Goal: Information Seeking & Learning: Learn about a topic

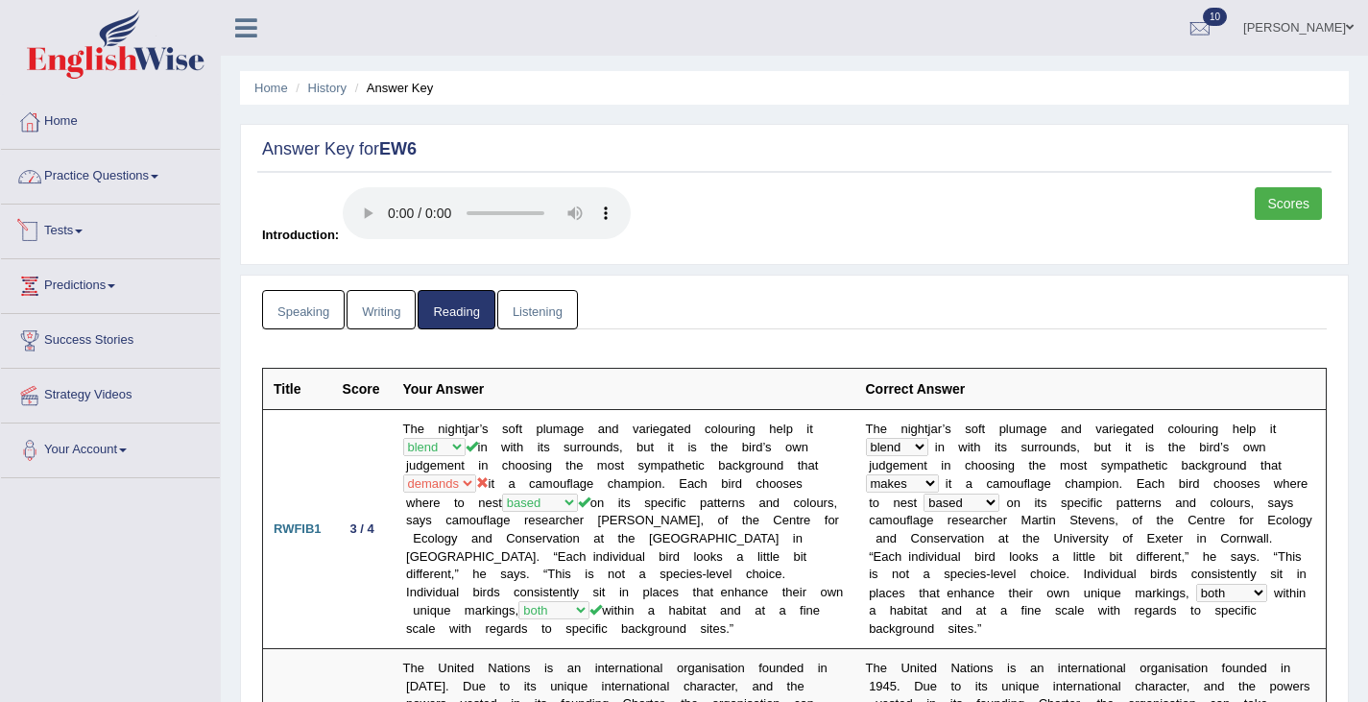
click at [108, 180] on link "Practice Questions" at bounding box center [110, 174] width 219 height 48
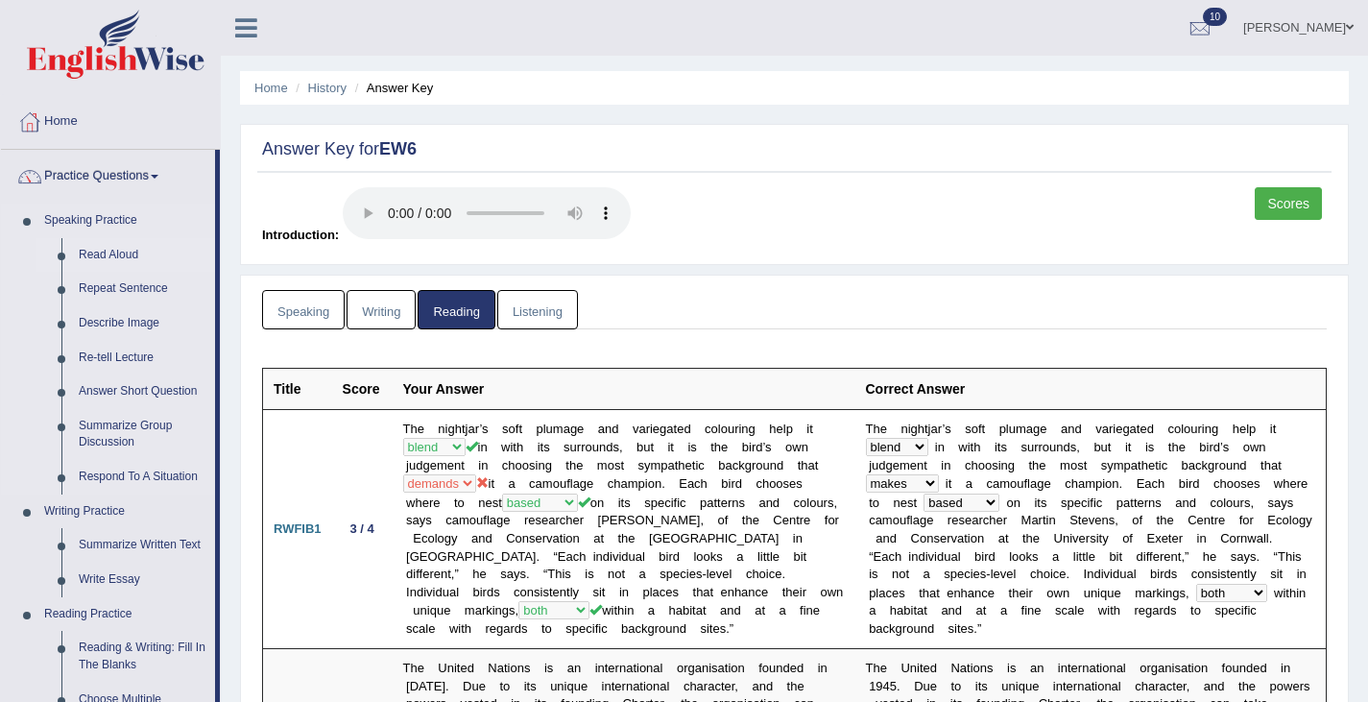
click at [116, 249] on link "Read Aloud" at bounding box center [142, 255] width 145 height 35
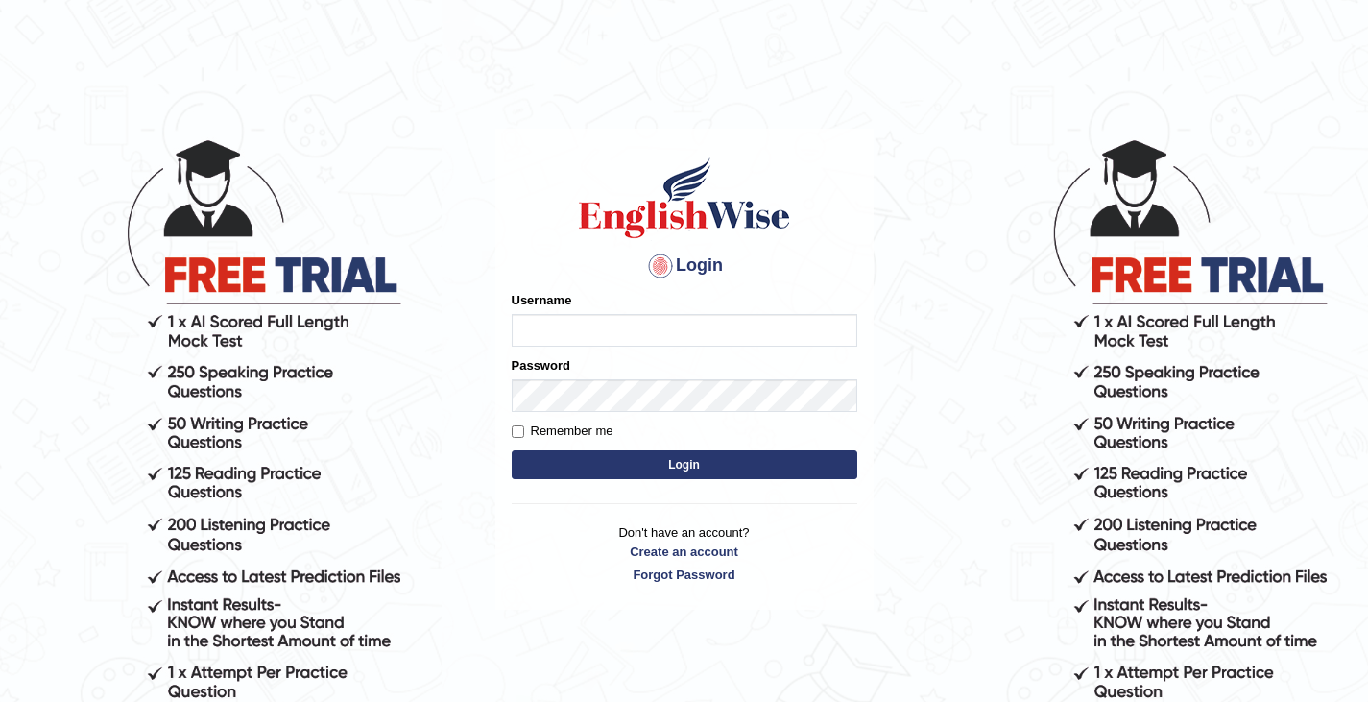
click at [548, 330] on input "Username" at bounding box center [685, 330] width 346 height 33
type input "0411980057"
click at [663, 454] on button "Login" at bounding box center [685, 464] width 346 height 29
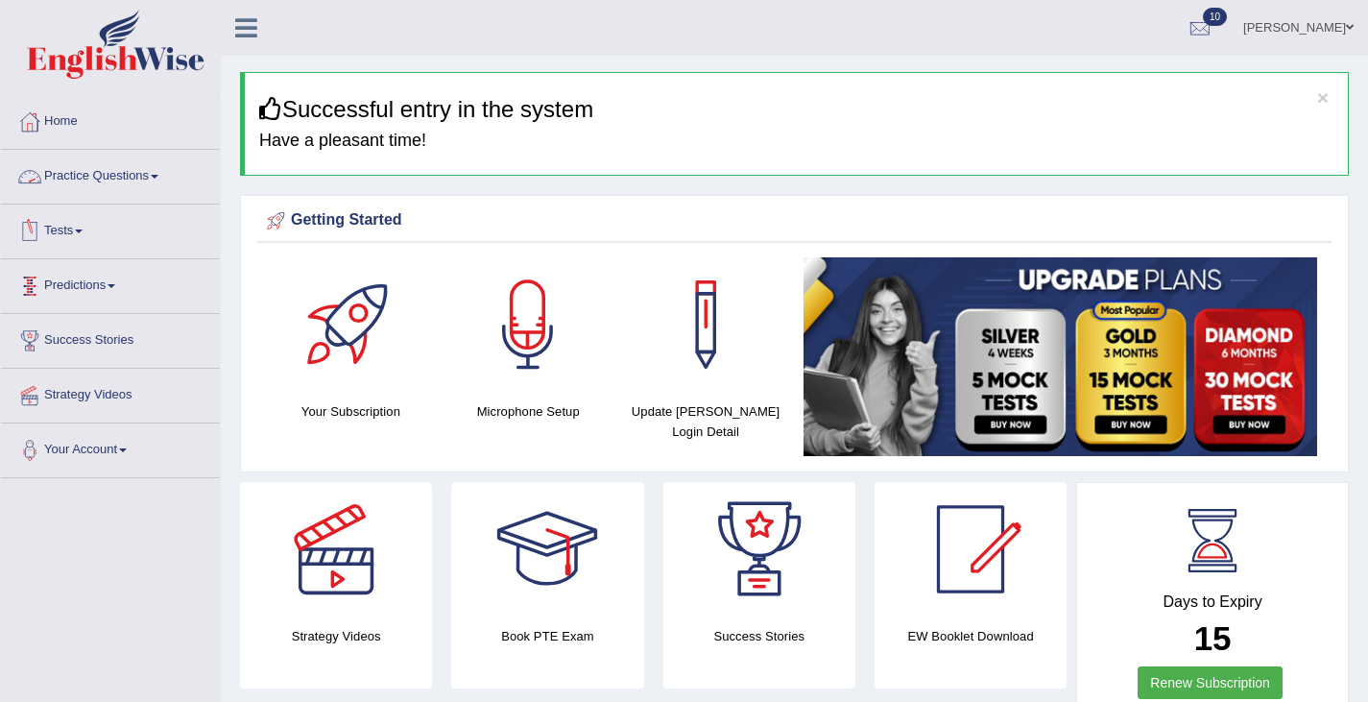
click at [97, 178] on link "Practice Questions" at bounding box center [110, 174] width 219 height 48
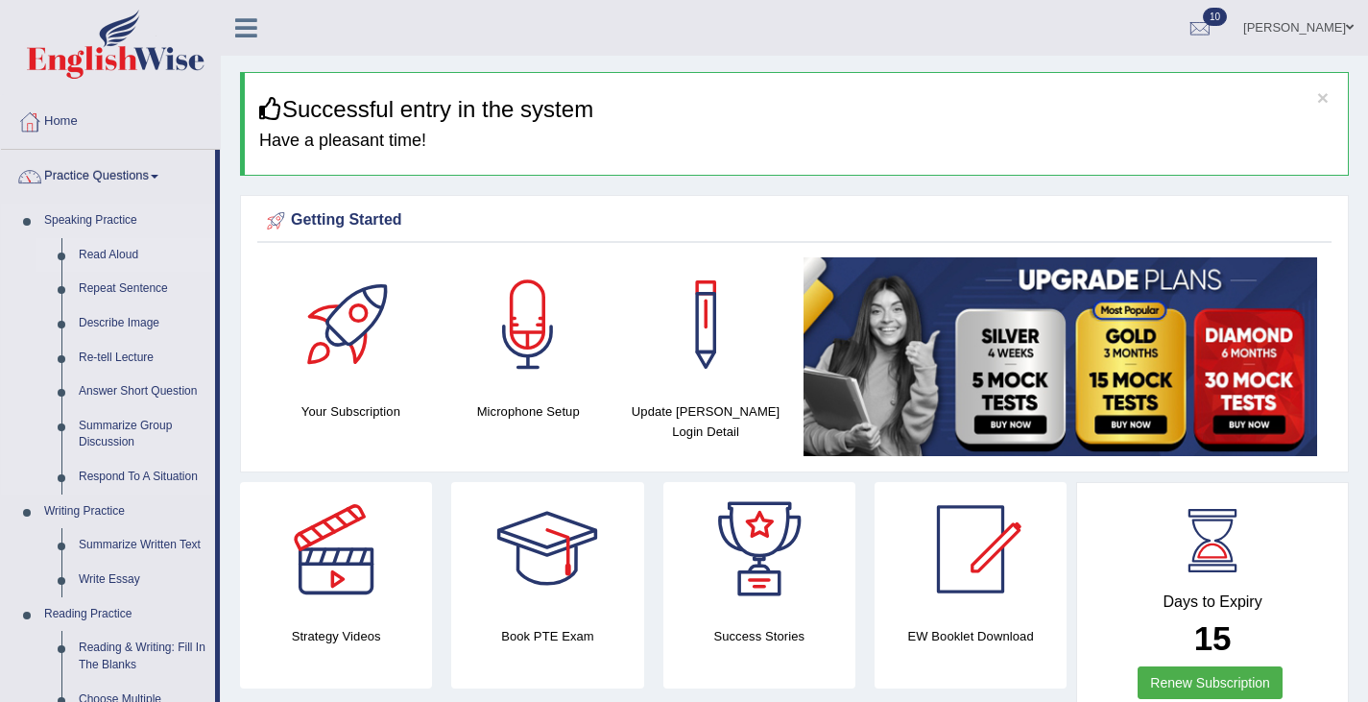
click at [97, 256] on link "Read Aloud" at bounding box center [142, 255] width 145 height 35
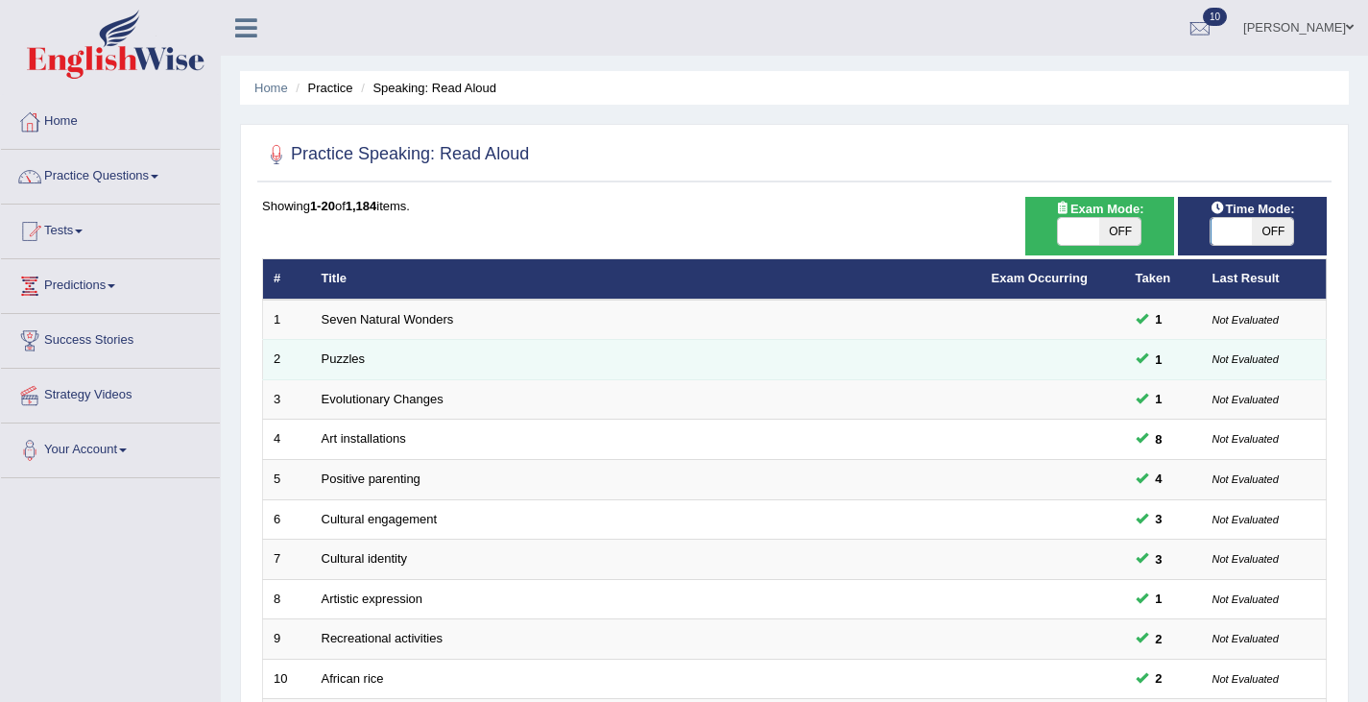
scroll to position [569, 0]
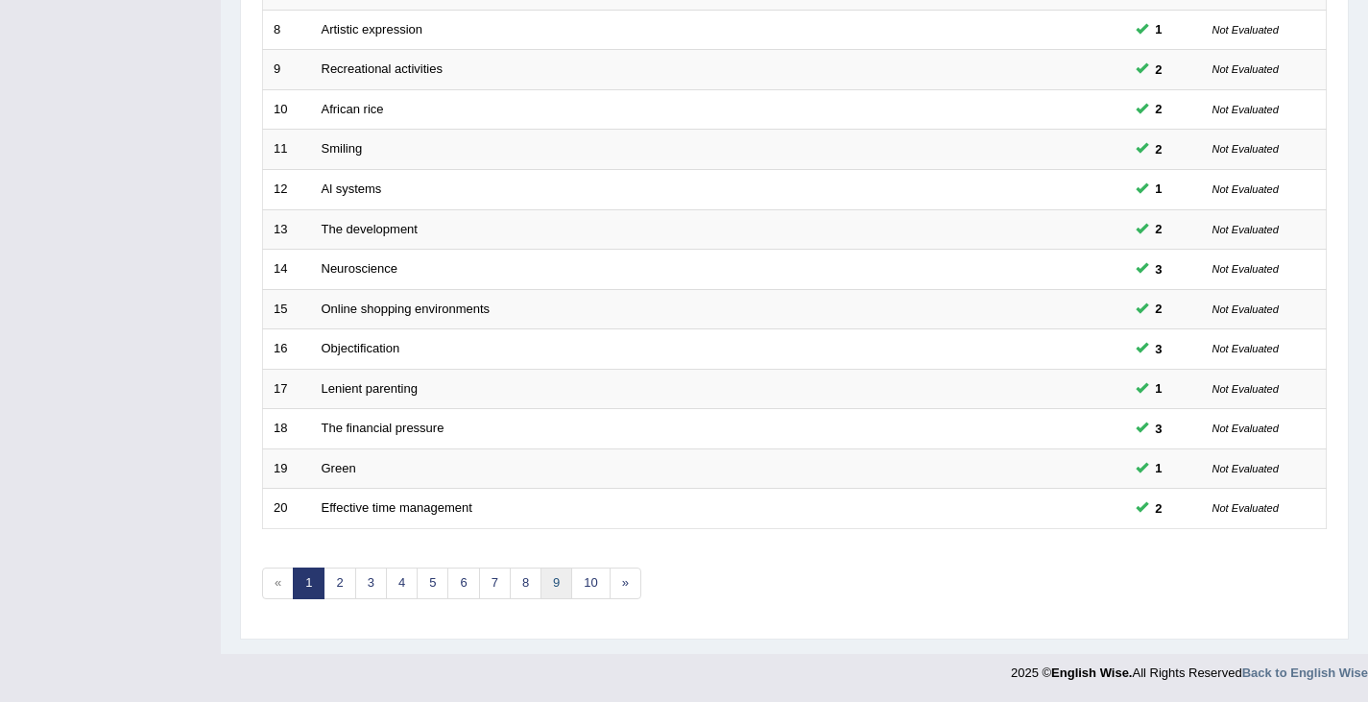
click at [550, 583] on link "9" at bounding box center [556, 583] width 32 height 32
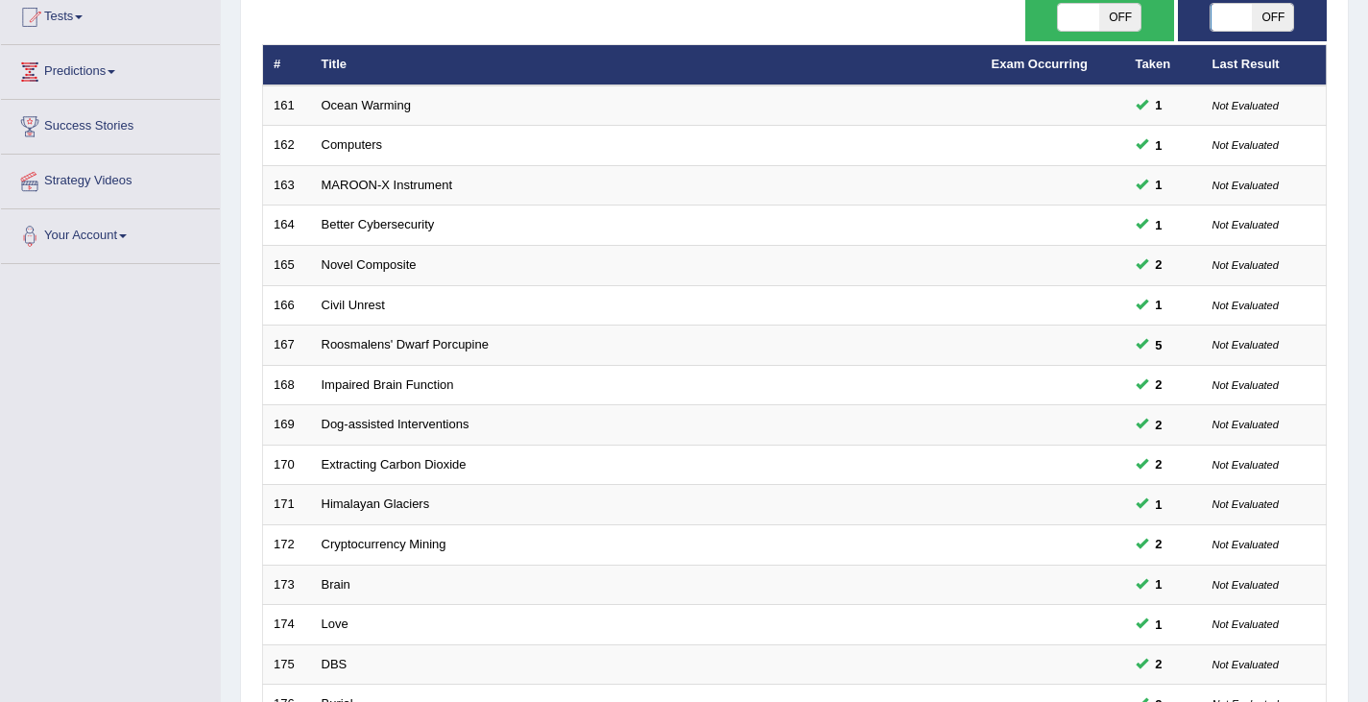
scroll to position [569, 0]
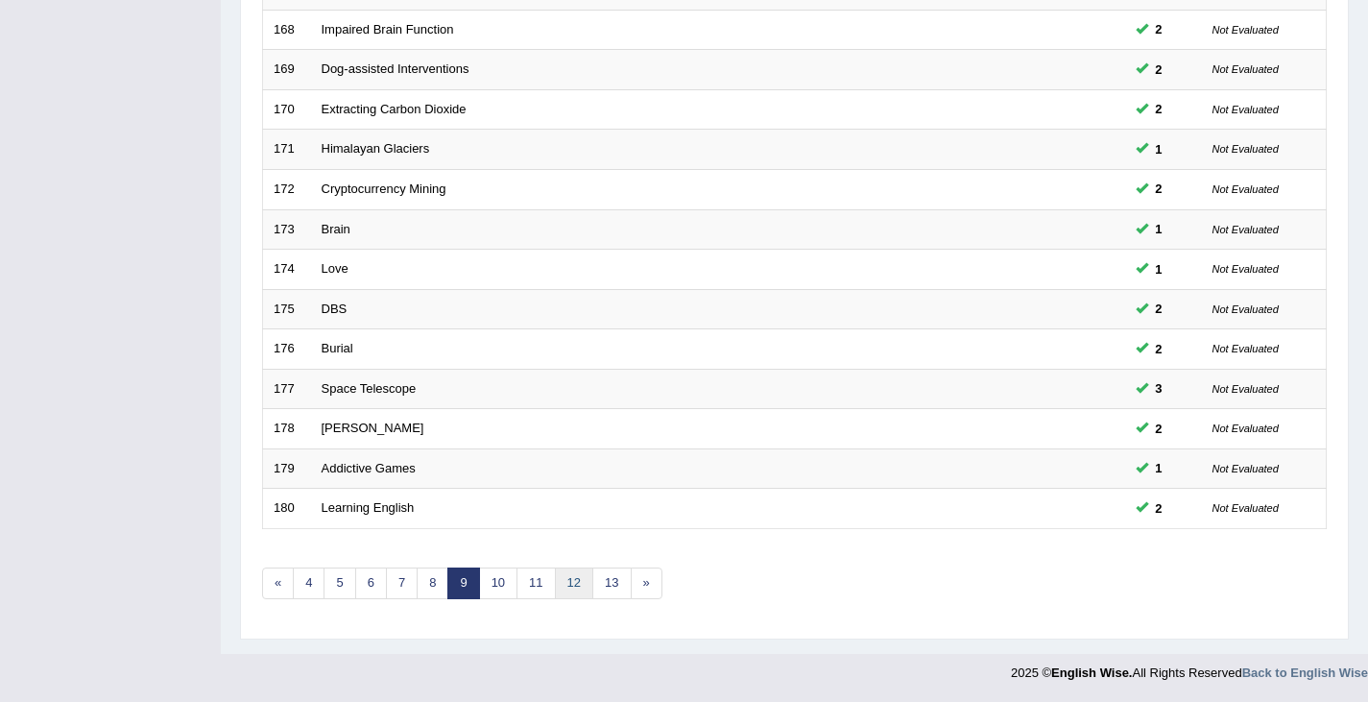
click at [574, 588] on link "12" at bounding box center [574, 583] width 38 height 32
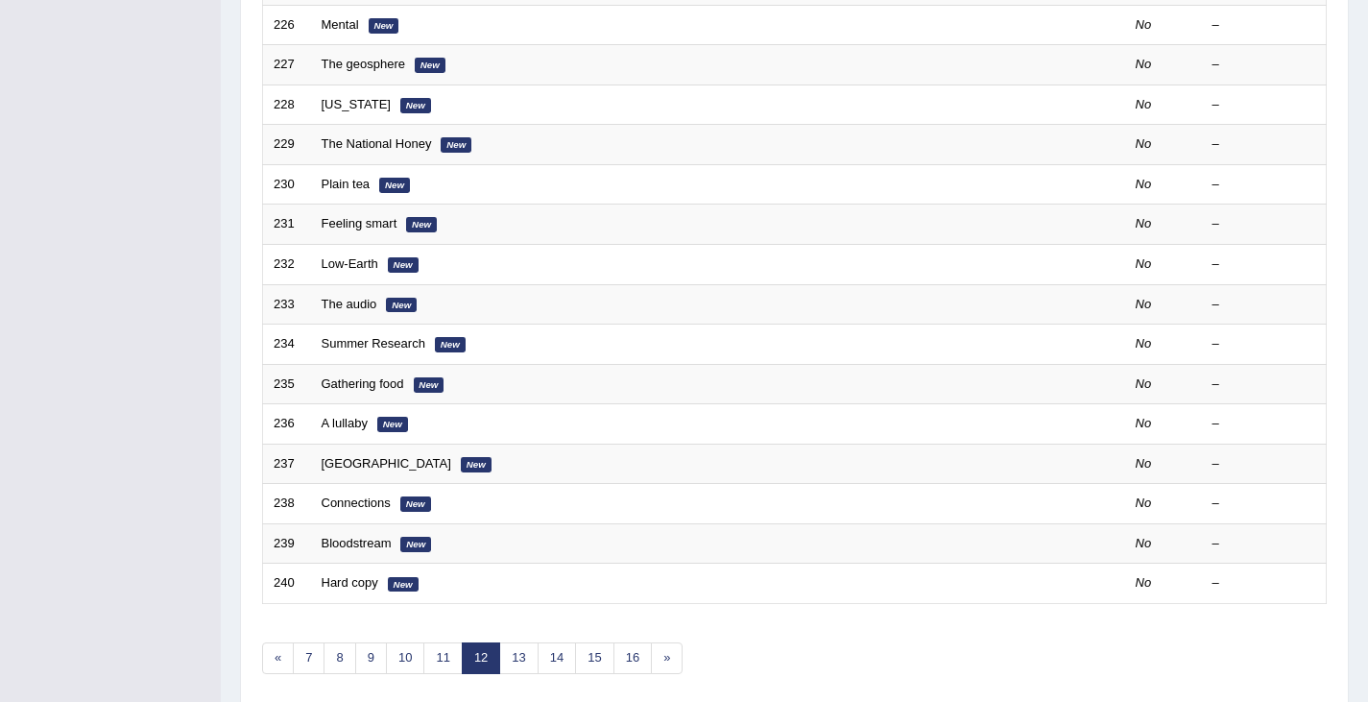
scroll to position [569, 0]
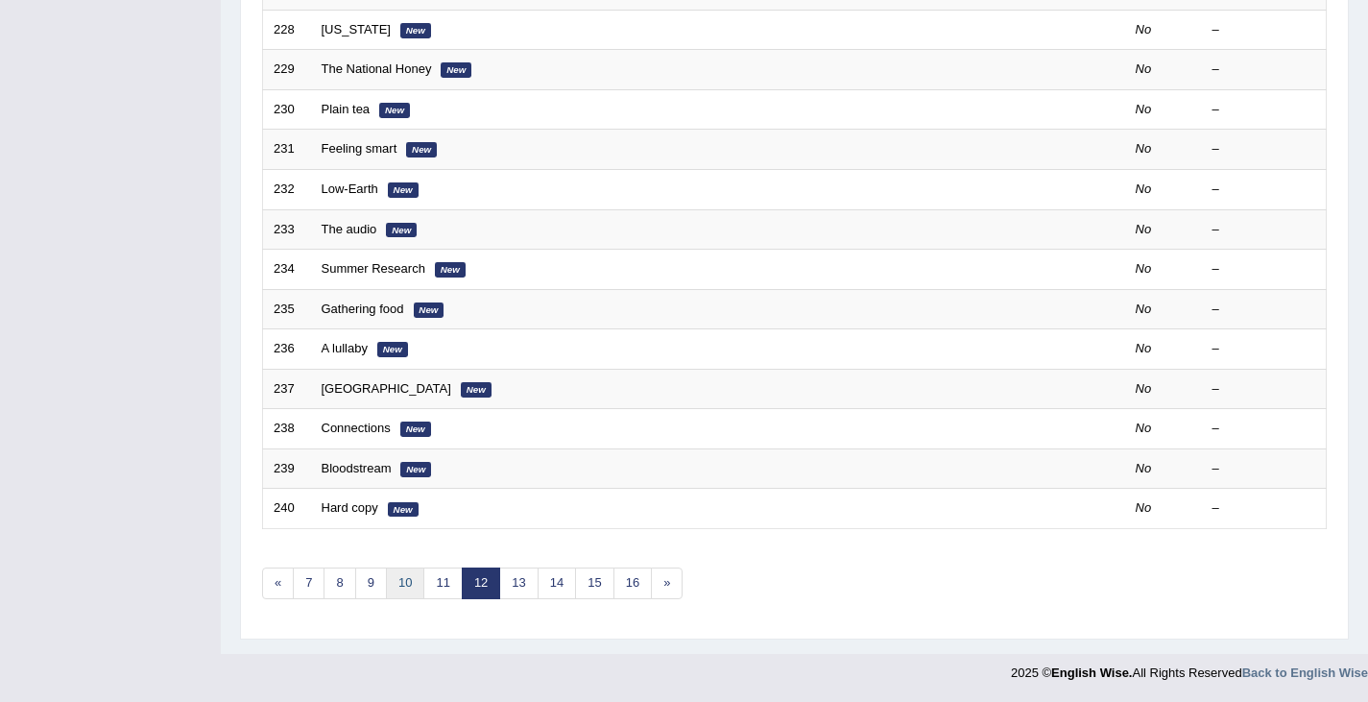
click at [407, 583] on link "10" at bounding box center [405, 583] width 38 height 32
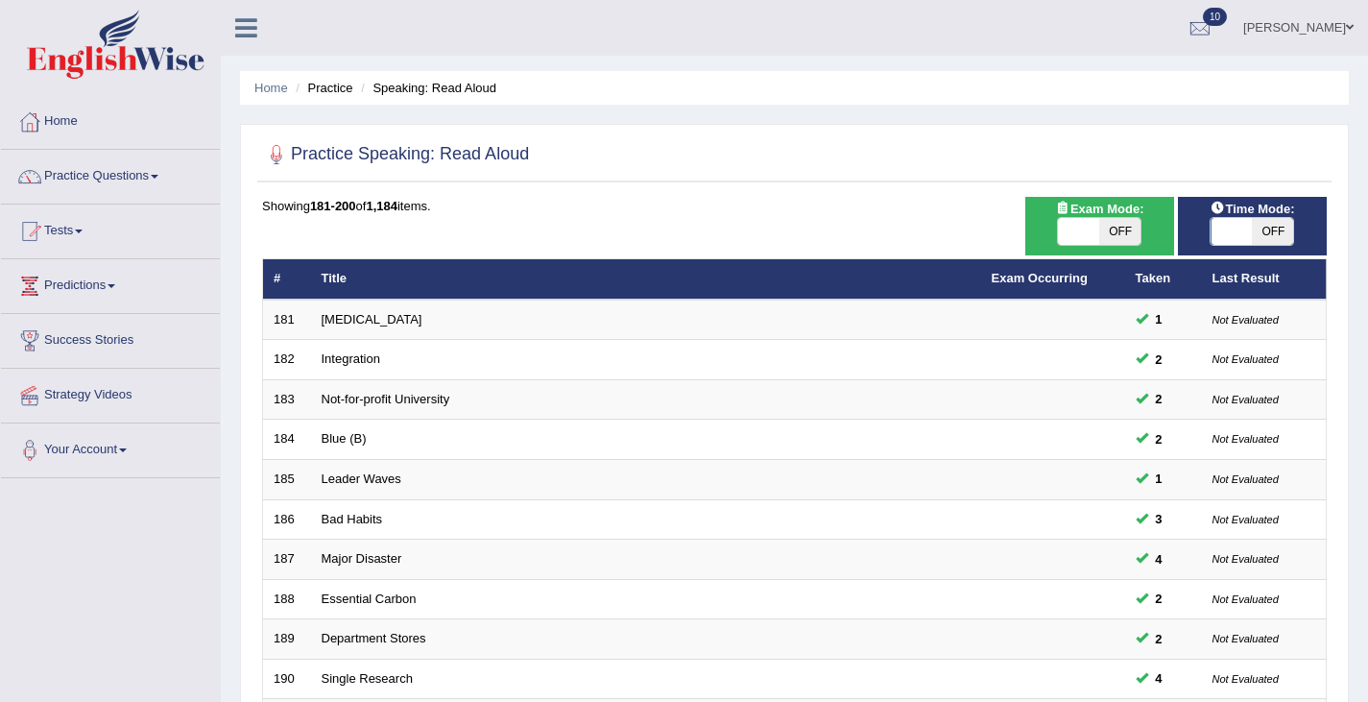
scroll to position [569, 0]
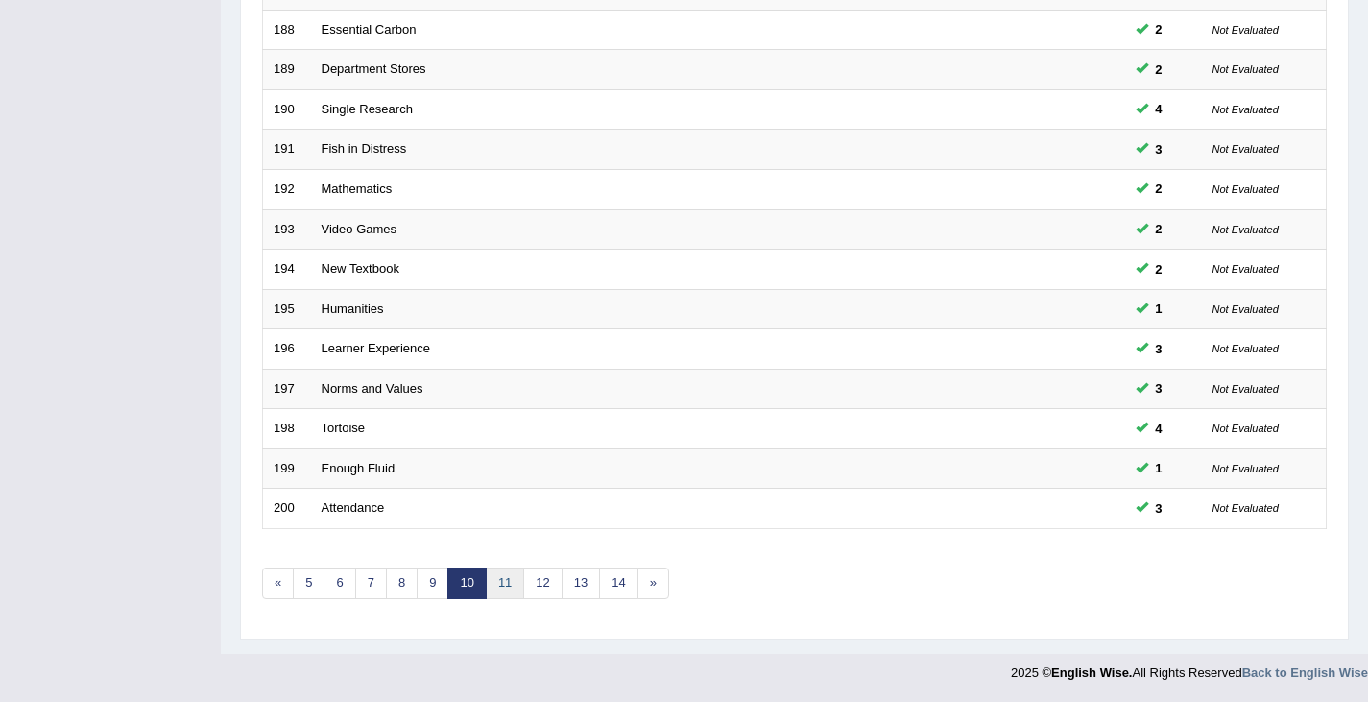
click at [508, 583] on link "11" at bounding box center [505, 583] width 38 height 32
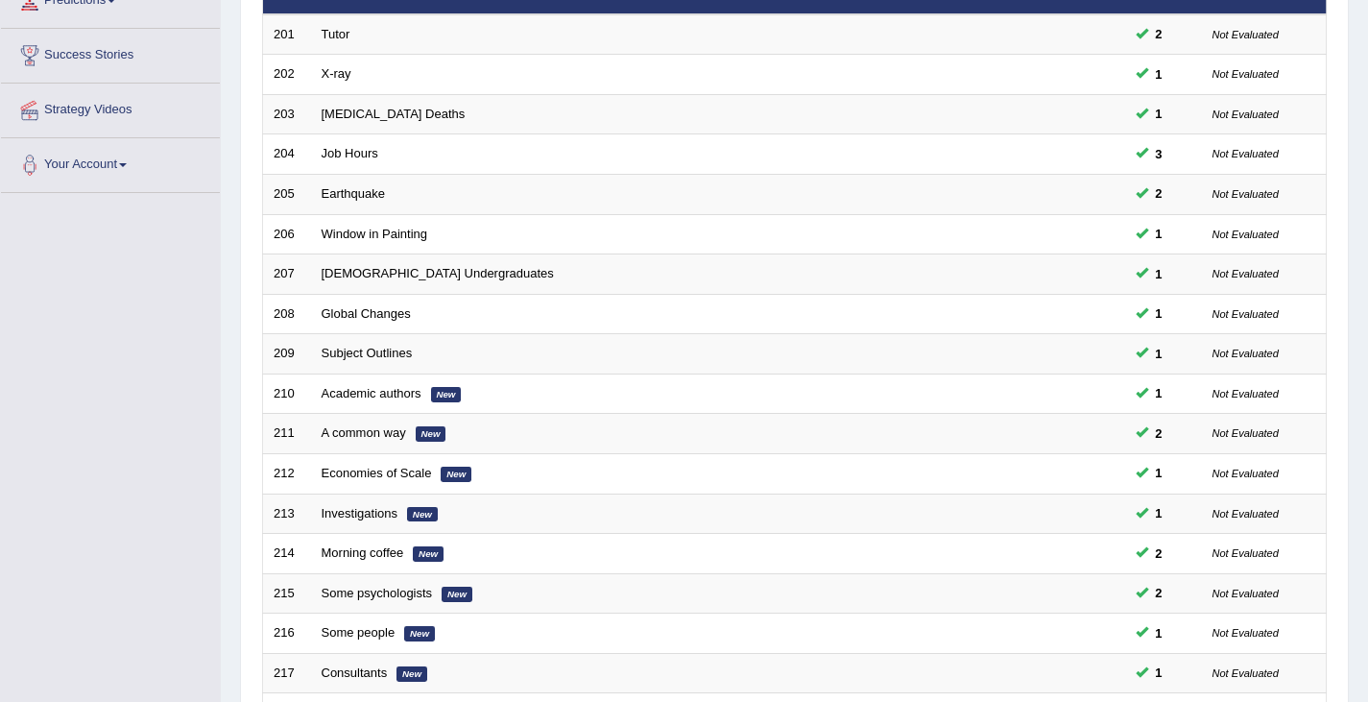
scroll to position [569, 0]
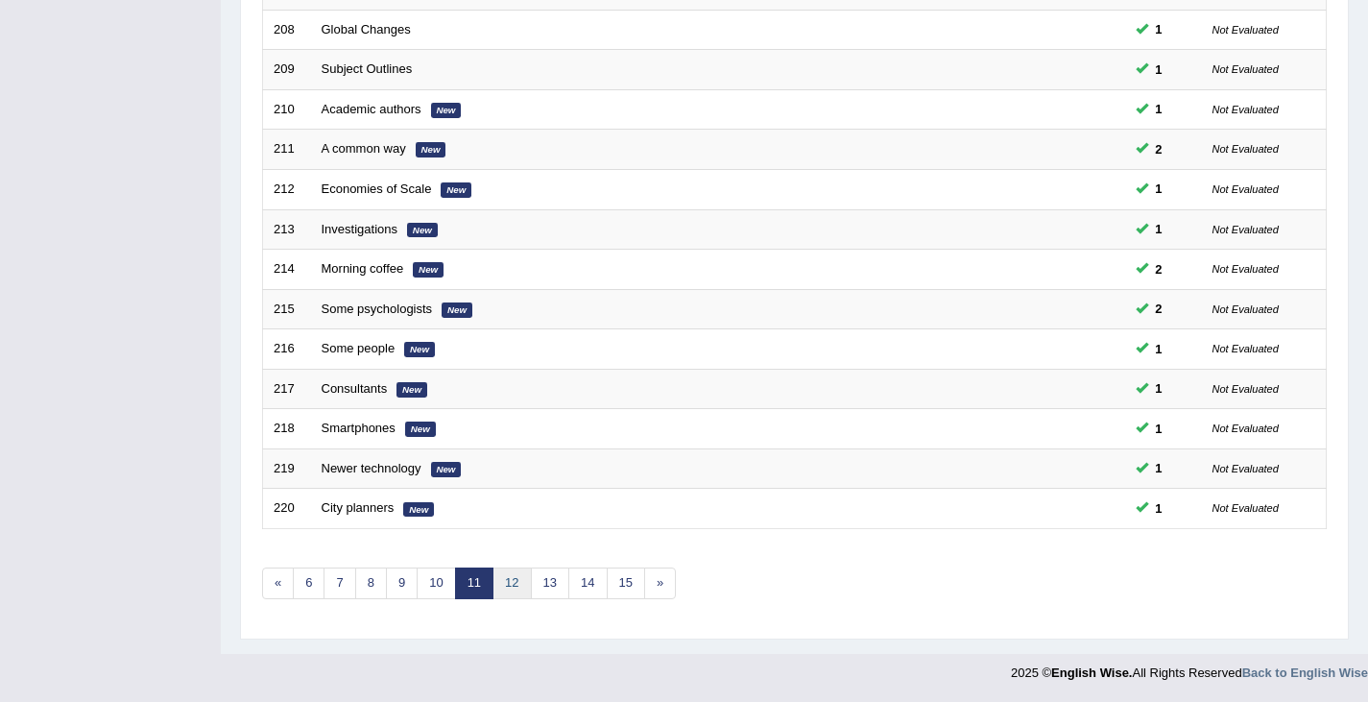
click at [513, 584] on link "12" at bounding box center [511, 583] width 38 height 32
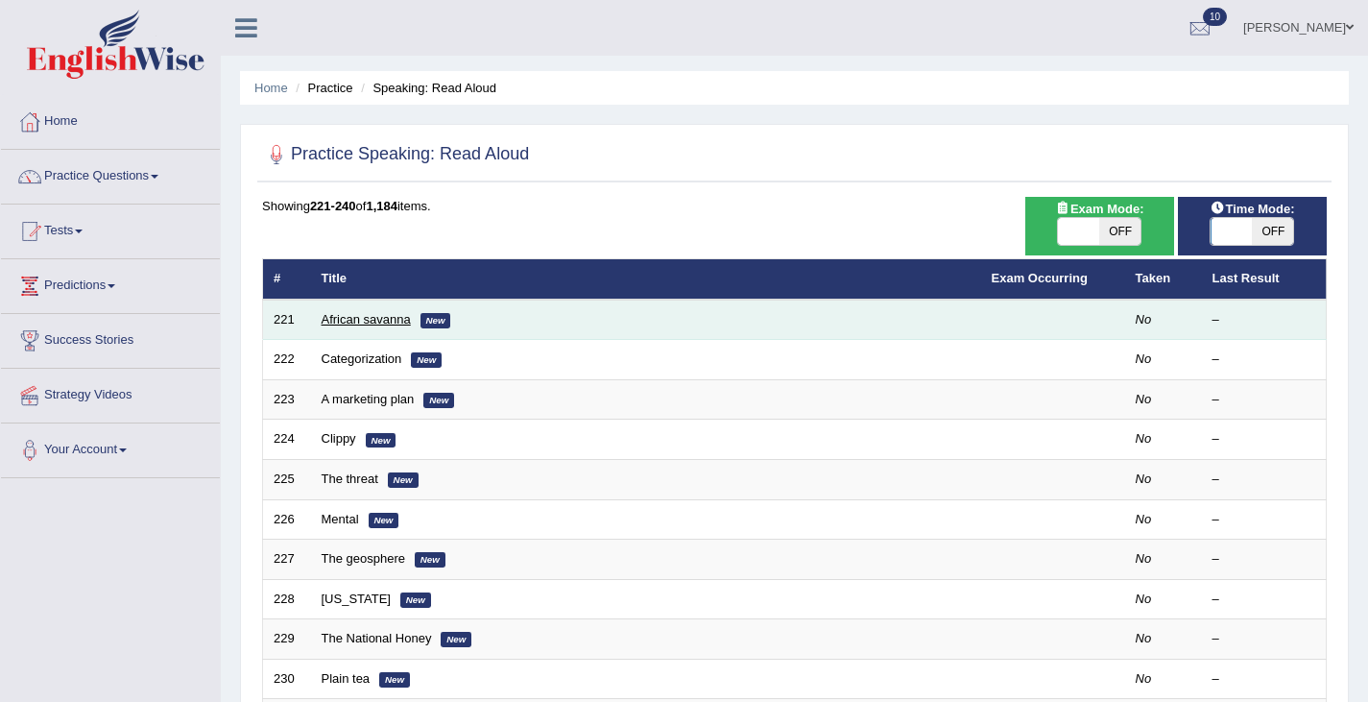
click at [353, 318] on link "African savanna" at bounding box center [366, 319] width 89 height 14
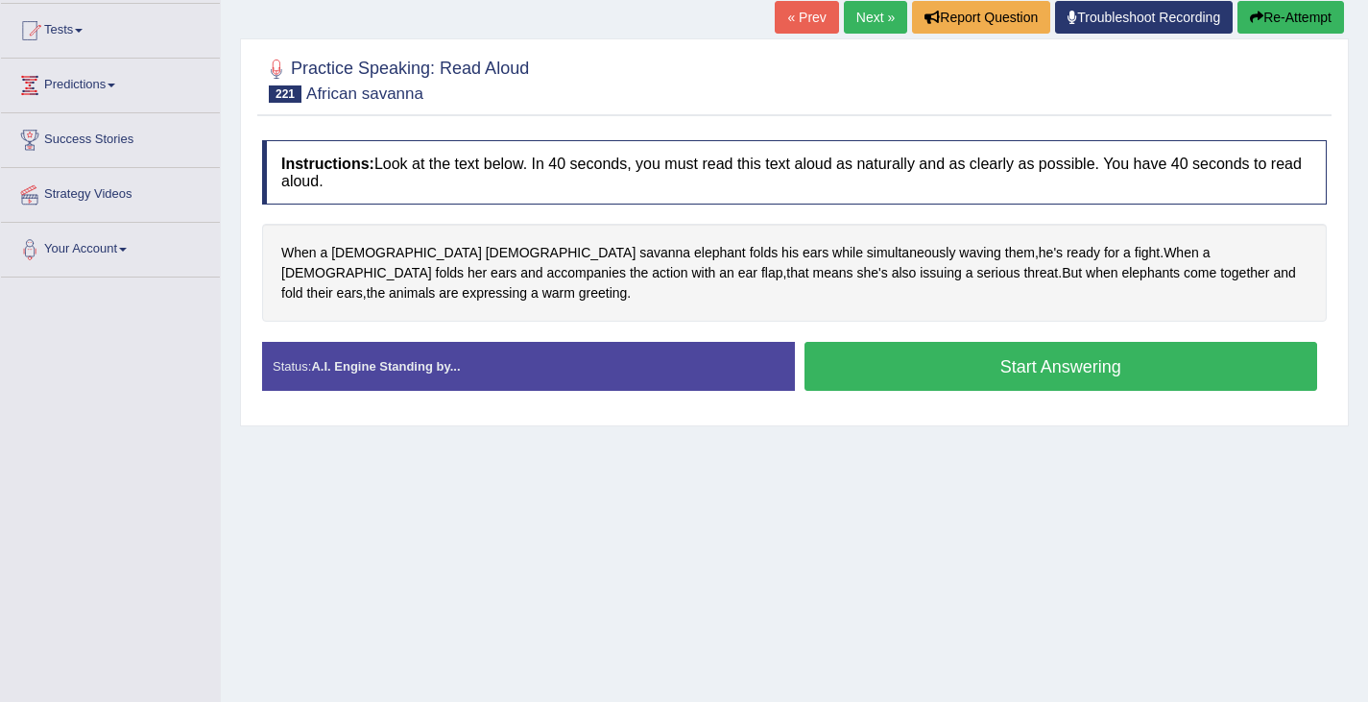
scroll to position [207, 0]
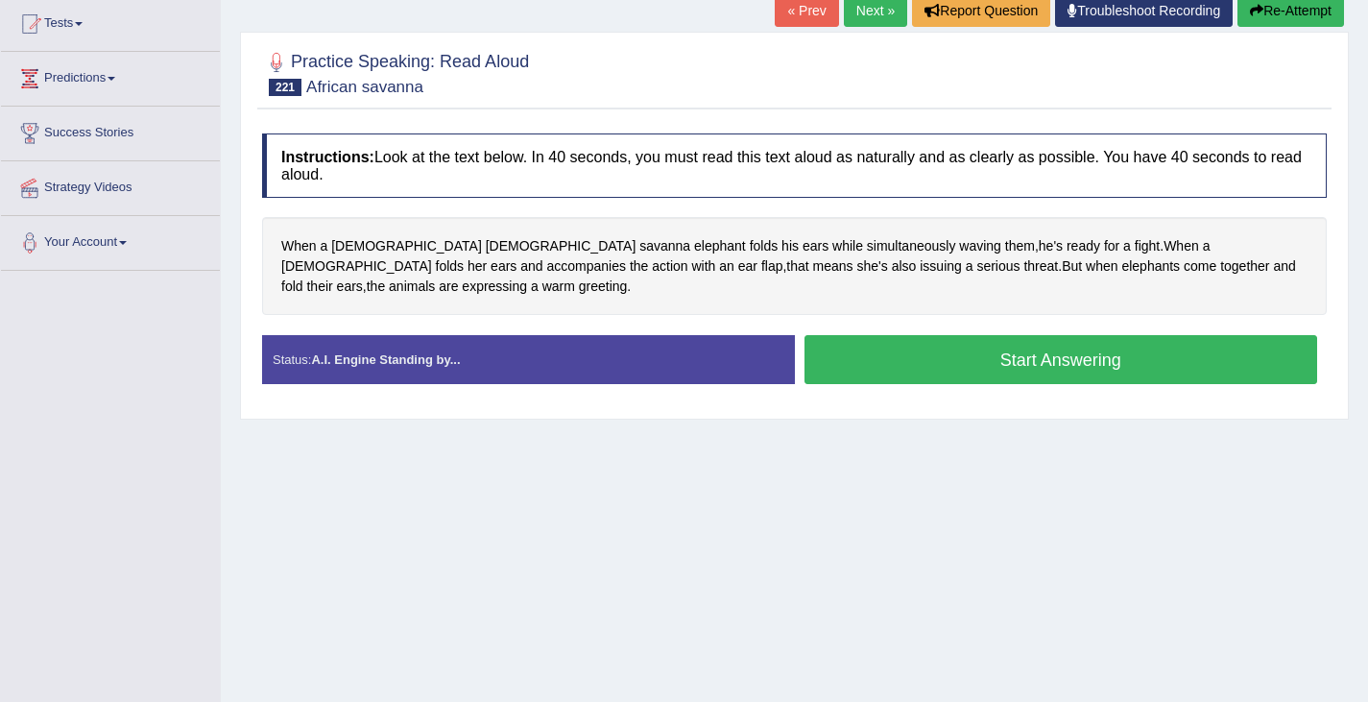
click at [934, 347] on button "Start Answering" at bounding box center [1061, 359] width 514 height 49
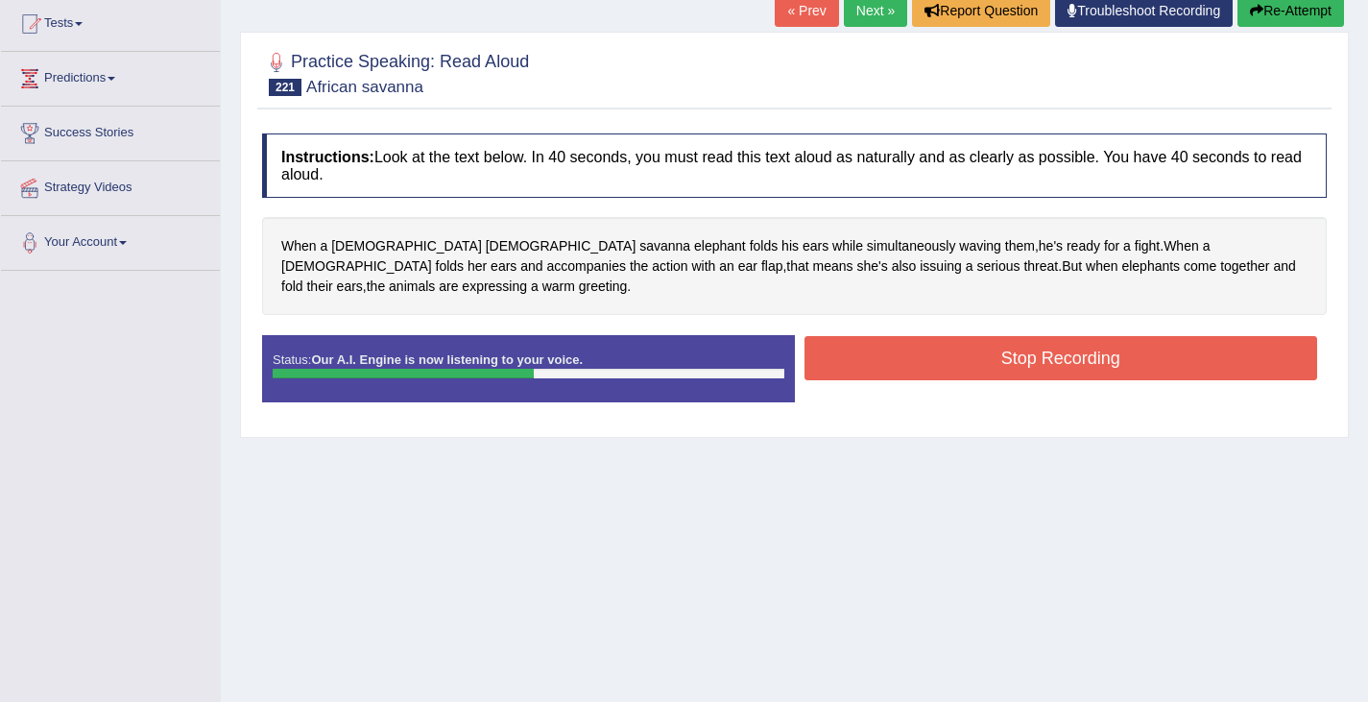
click at [1023, 340] on button "Stop Recording" at bounding box center [1061, 358] width 514 height 44
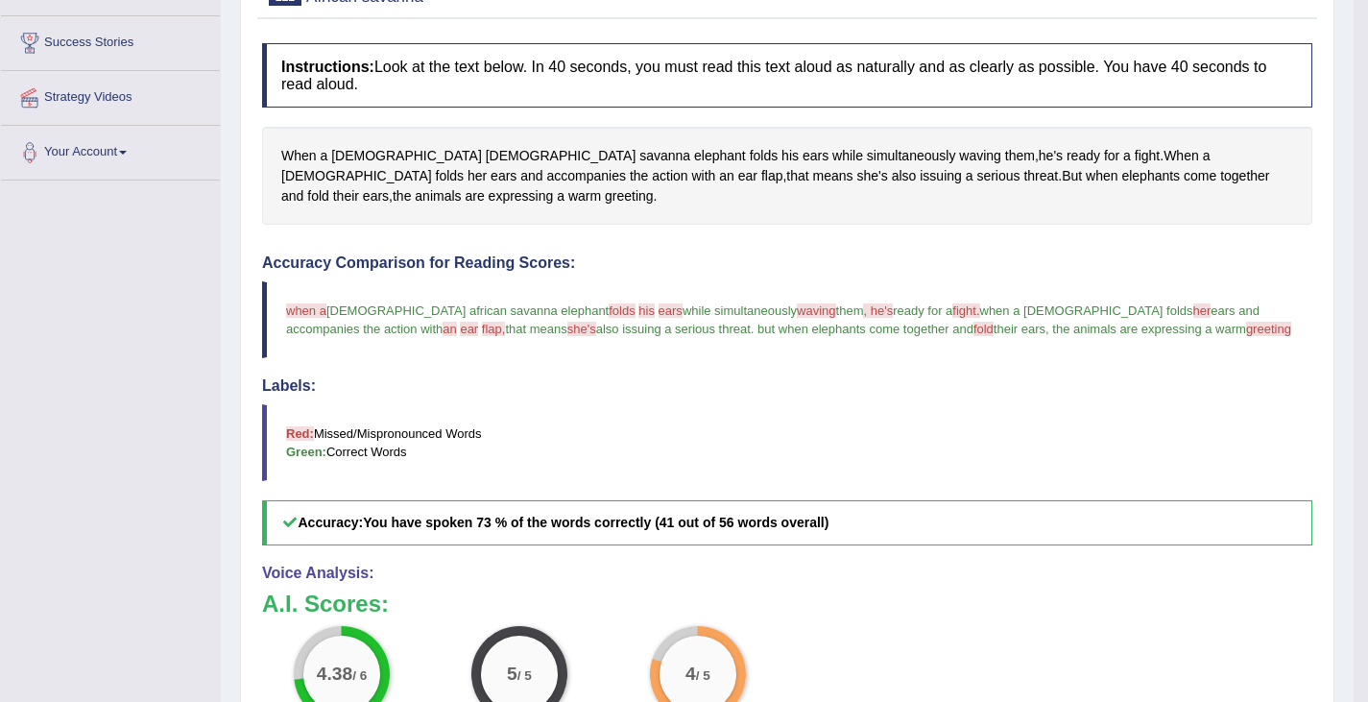
scroll to position [300, 0]
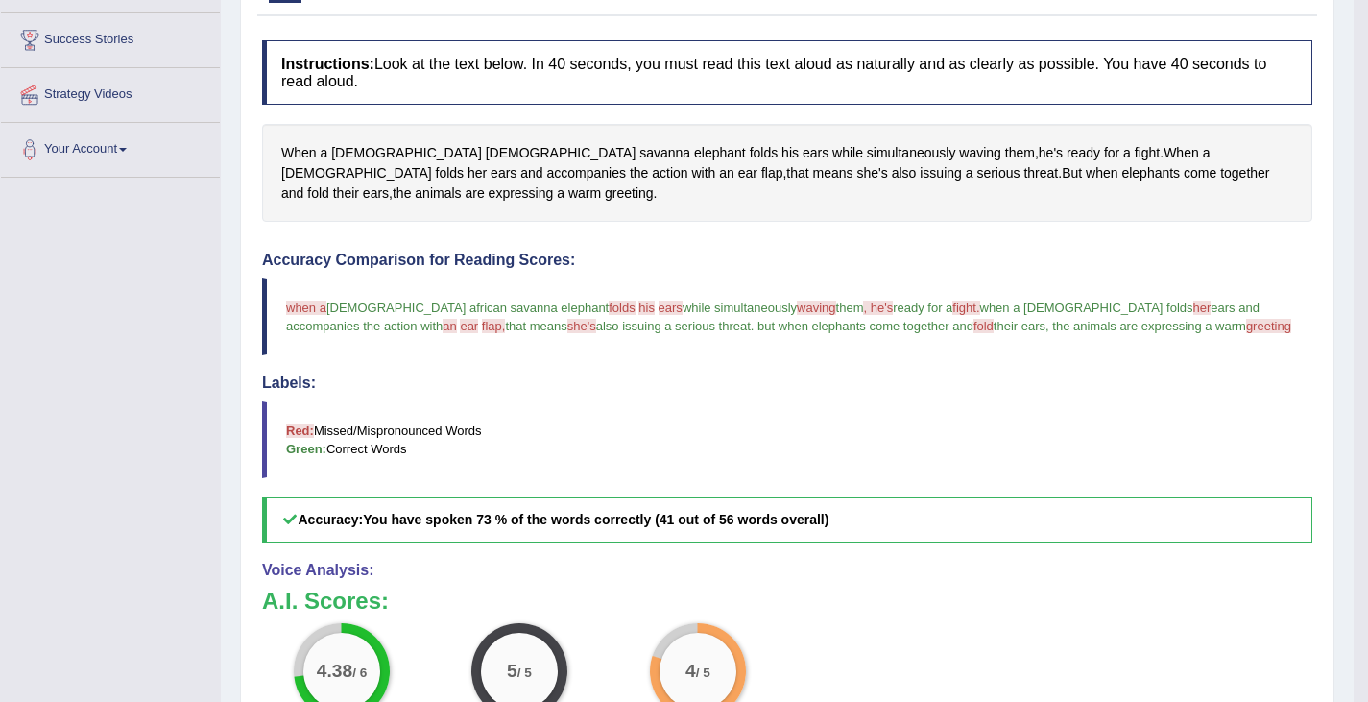
click at [296, 300] on span "when a" at bounding box center [306, 307] width 40 height 14
click at [300, 140] on div "When a [DEMOGRAPHIC_DATA] African savanna elephant folds his ears while simulta…" at bounding box center [787, 173] width 1050 height 98
click at [294, 160] on span "When" at bounding box center [299, 153] width 36 height 20
click at [304, 204] on button at bounding box center [307, 196] width 26 height 21
click at [306, 196] on icon at bounding box center [307, 197] width 14 height 12
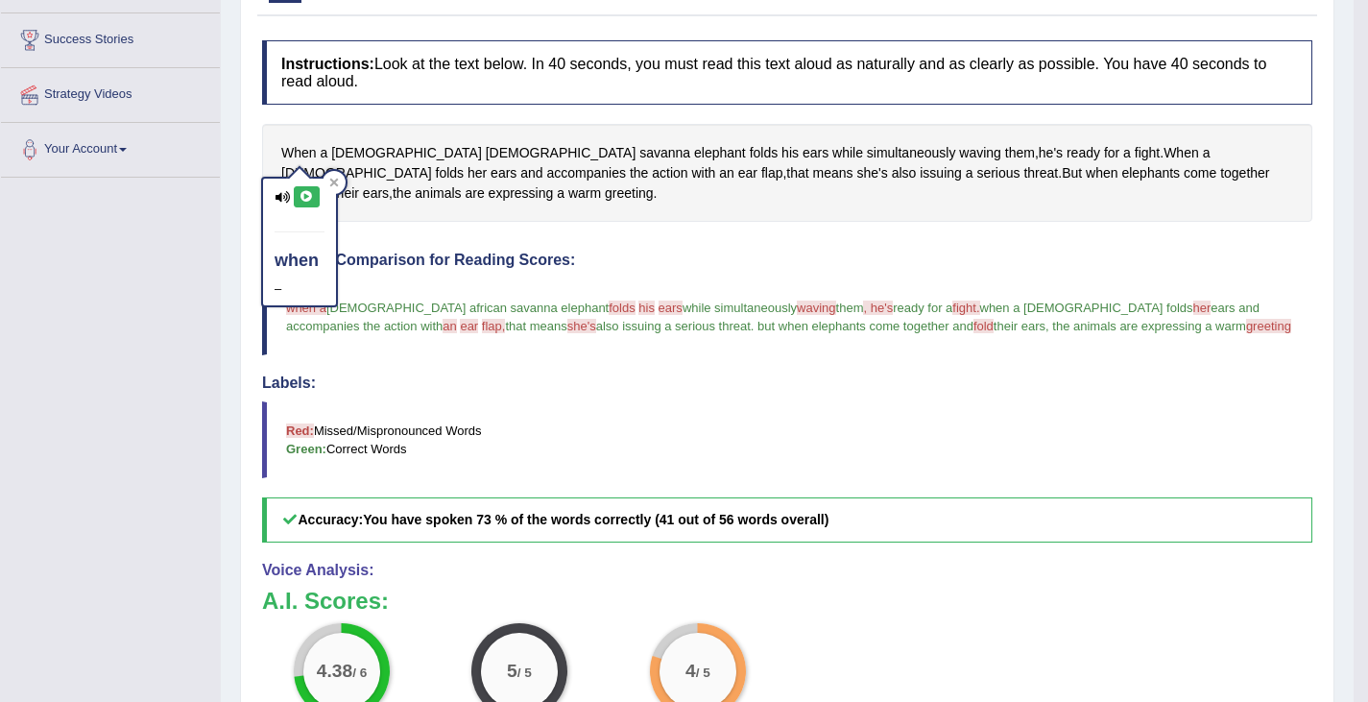
click at [306, 196] on icon at bounding box center [307, 197] width 14 height 12
click at [336, 184] on icon at bounding box center [333, 182] width 9 height 9
click at [797, 300] on span "waving" at bounding box center [816, 307] width 38 height 14
click at [509, 298] on blockquote "when a [DEMOGRAPHIC_DATA] african savanna elephant folds force his is ears year…" at bounding box center [787, 316] width 1050 height 77
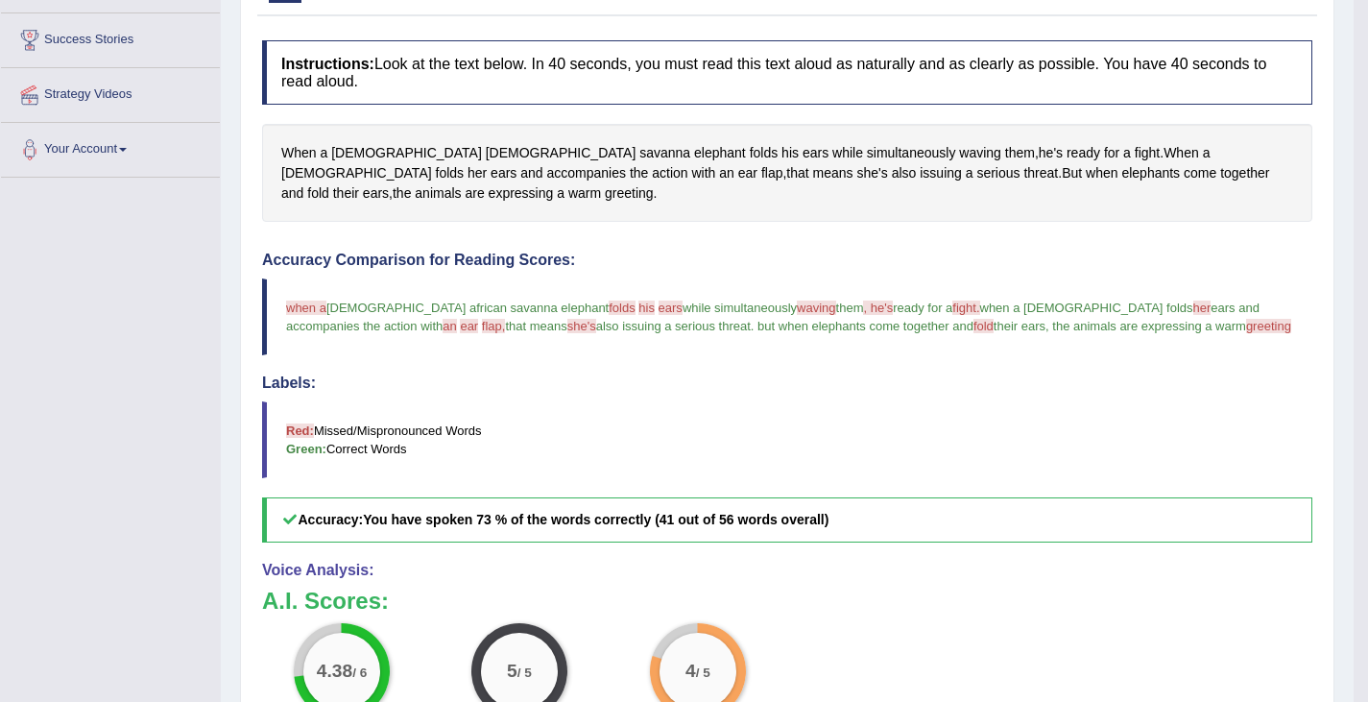
click at [609, 300] on span "folds" at bounding box center [622, 307] width 26 height 14
click at [638, 300] on span "his" at bounding box center [646, 307] width 16 height 14
click at [609, 300] on span "folds" at bounding box center [622, 307] width 26 height 14
click at [638, 300] on span "his" at bounding box center [646, 307] width 16 height 14
click at [659, 300] on span "ears" at bounding box center [671, 307] width 24 height 14
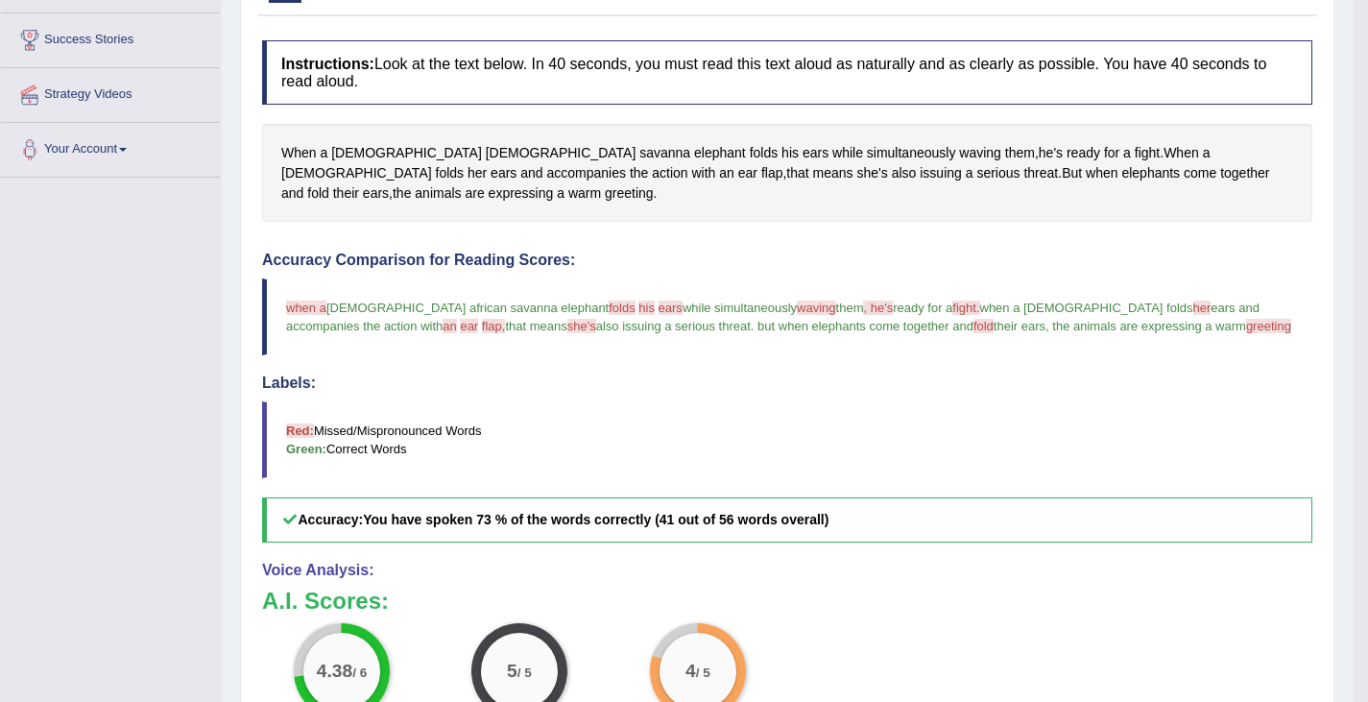
click at [797, 300] on span "waving" at bounding box center [816, 307] width 38 height 14
click at [863, 300] on span ", he's" at bounding box center [878, 307] width 30 height 14
click at [879, 279] on blockquote "when a [DEMOGRAPHIC_DATA] african savanna elephant folds force his is ears year…" at bounding box center [787, 316] width 1050 height 77
click at [1193, 300] on span "her" at bounding box center [1202, 307] width 18 height 14
click at [487, 163] on span "her" at bounding box center [476, 173] width 19 height 20
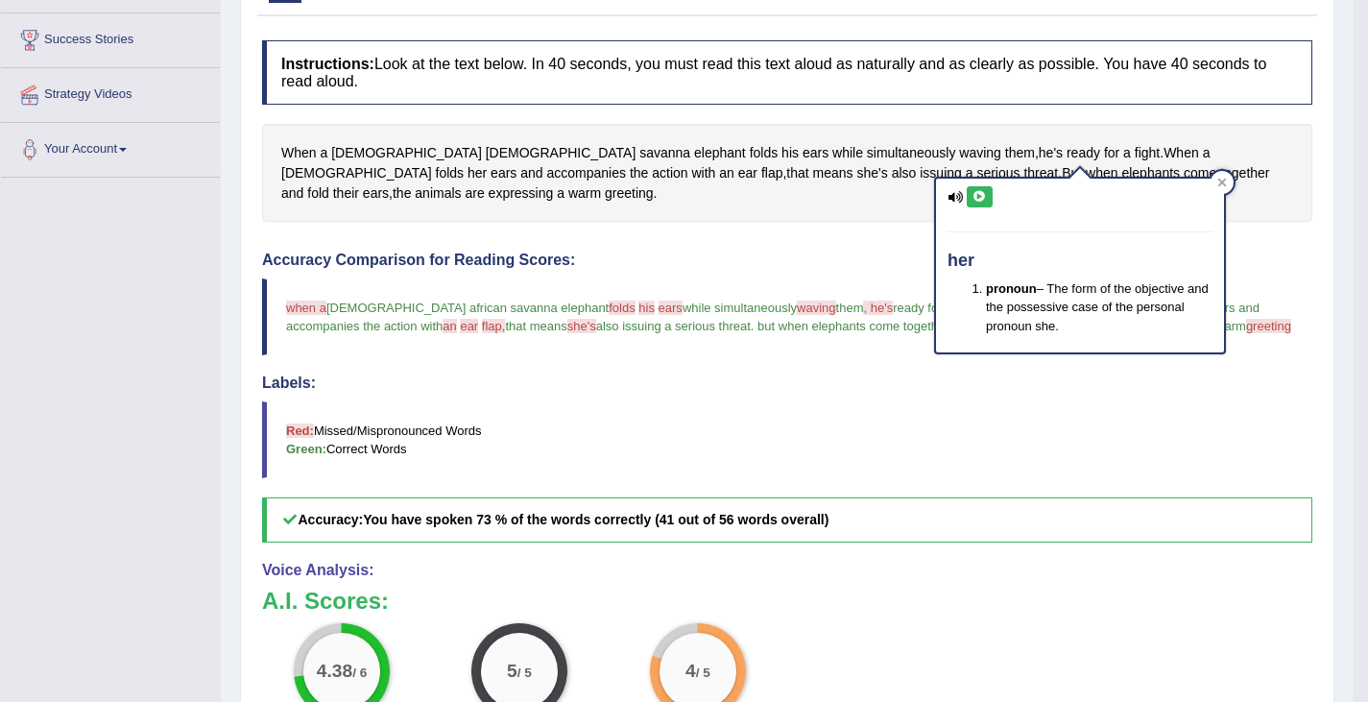
click at [976, 195] on icon at bounding box center [979, 197] width 14 height 12
click at [797, 300] on span "waving" at bounding box center [816, 307] width 38 height 14
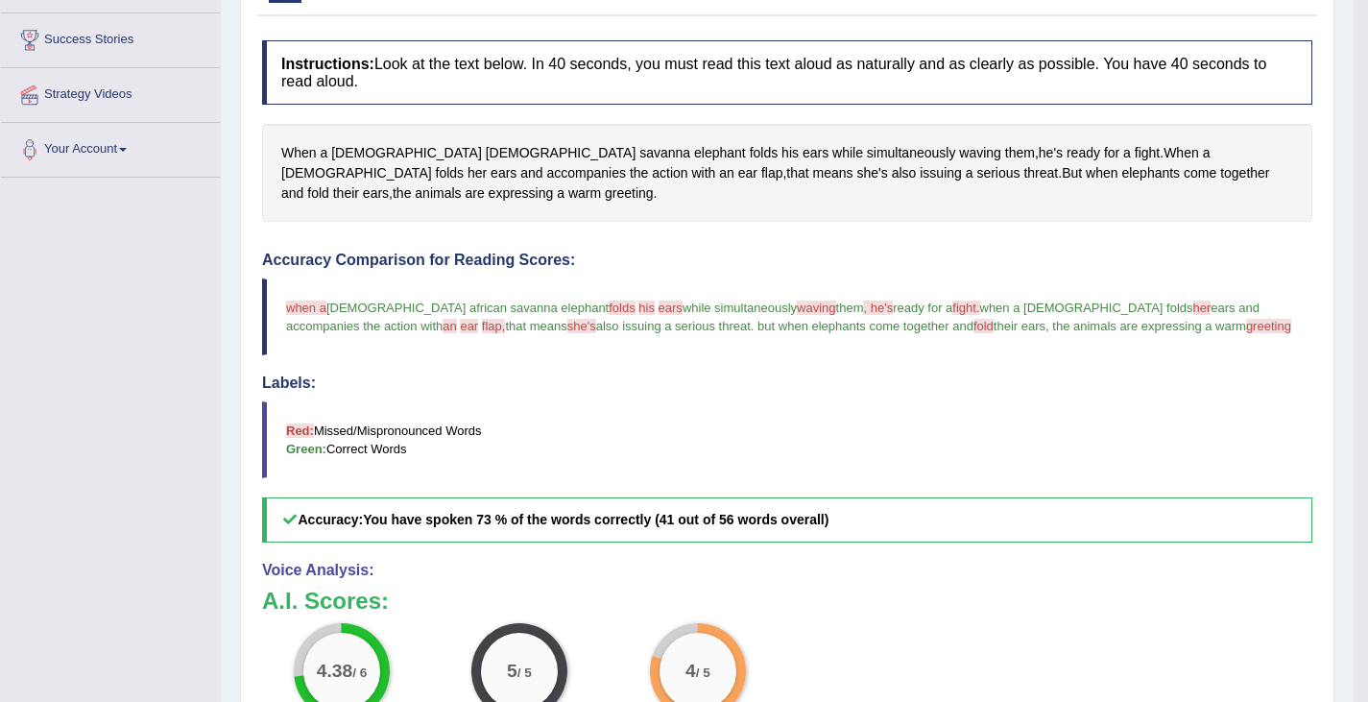
click at [797, 300] on span "waving" at bounding box center [816, 307] width 38 height 14
click at [959, 148] on span "waving" at bounding box center [980, 153] width 42 height 20
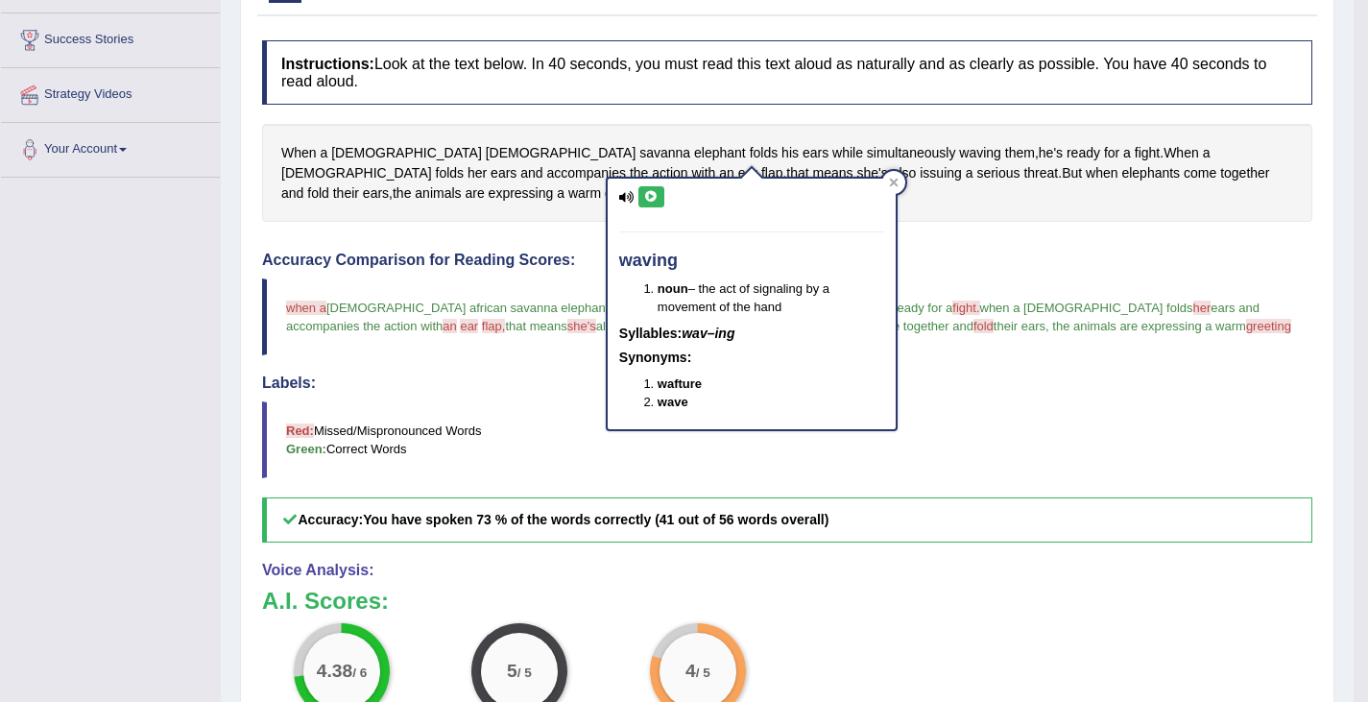
click at [649, 192] on icon at bounding box center [651, 197] width 14 height 12
click at [649, 198] on icon at bounding box center [651, 197] width 14 height 12
click at [647, 196] on icon at bounding box center [651, 197] width 14 height 12
click at [488, 204] on div "Instructions: Look at the text below. In 40 seconds, you must read this text al…" at bounding box center [787, 475] width 1060 height 888
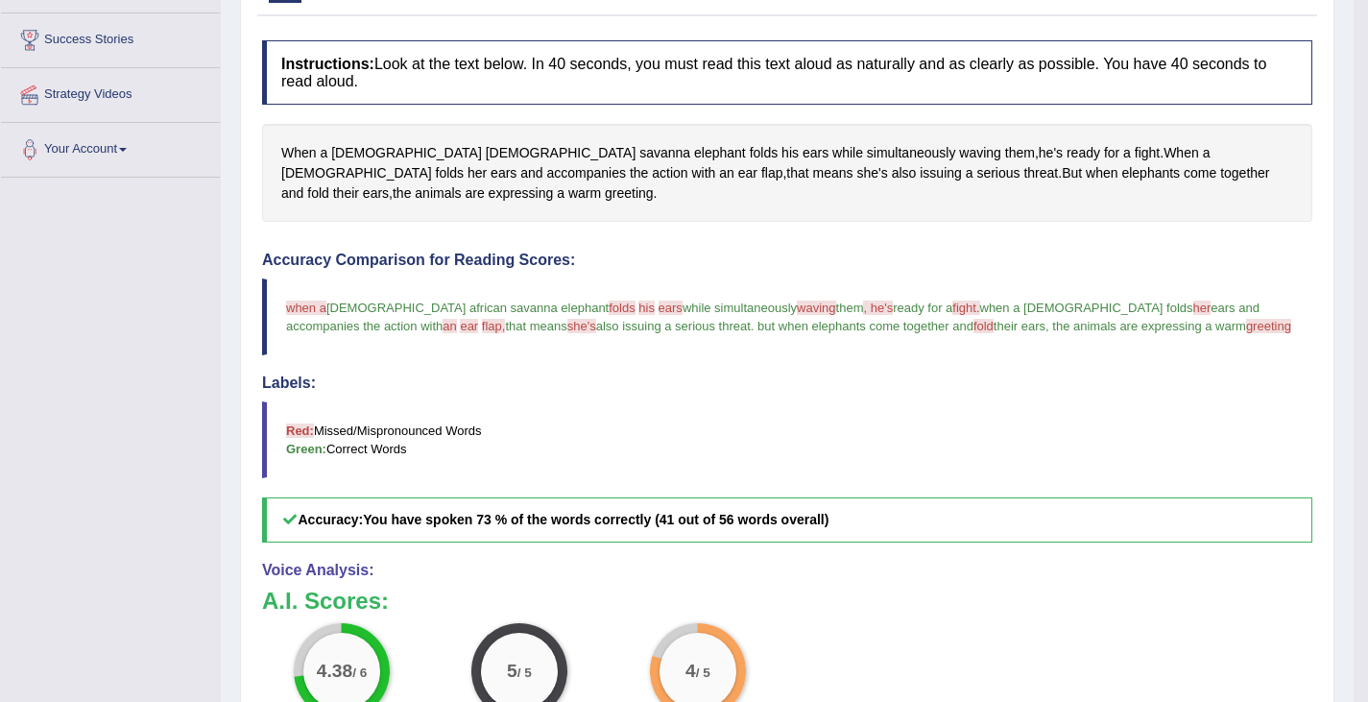
click at [609, 300] on span "folds" at bounding box center [622, 307] width 26 height 14
click at [638, 300] on span "his" at bounding box center [646, 307] width 16 height 14
click at [659, 300] on span "ears" at bounding box center [671, 307] width 24 height 14
click at [803, 151] on span "ears" at bounding box center [816, 153] width 26 height 20
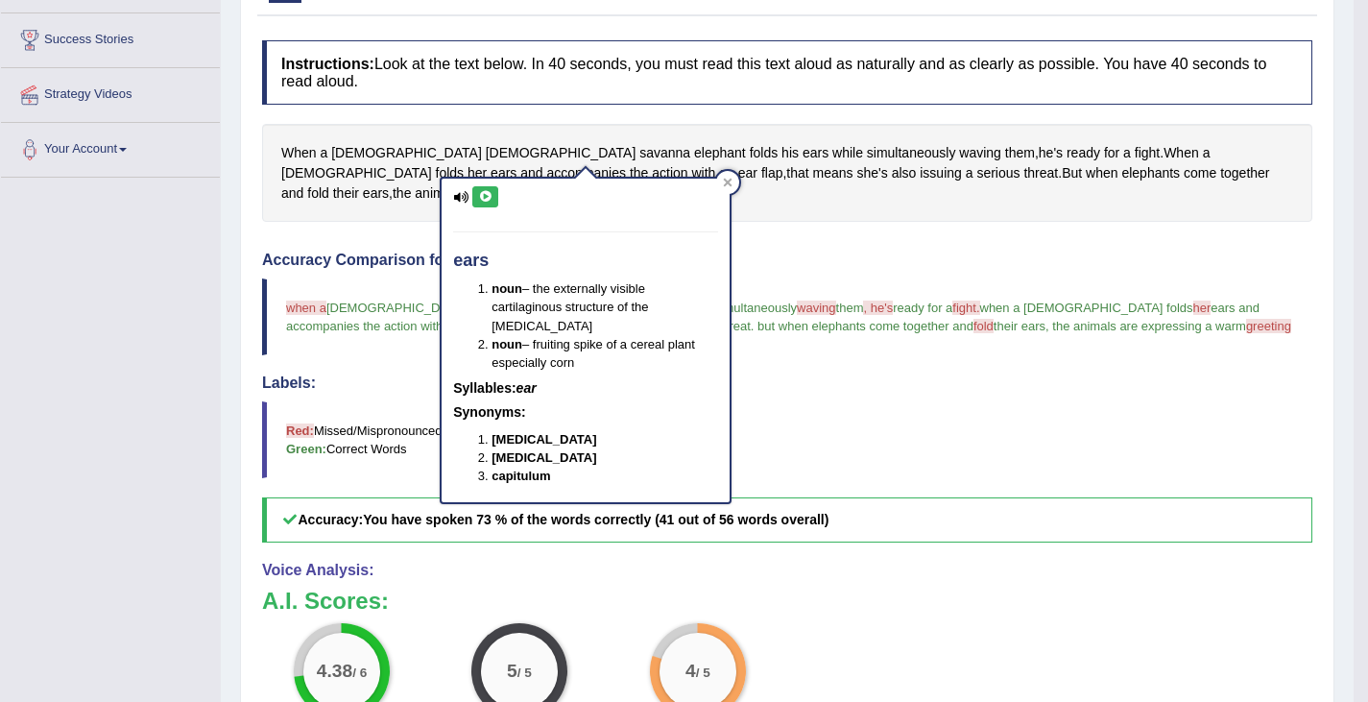
click at [485, 193] on icon at bounding box center [485, 197] width 14 height 12
click at [731, 172] on div at bounding box center [727, 182] width 23 height 23
